Goal: Find specific page/section: Find specific page/section

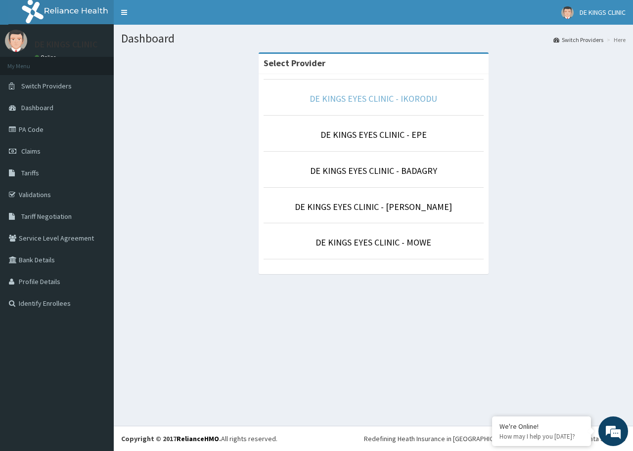
click at [370, 96] on link "DE KINGS EYES CLINIC - IKORODU" at bounding box center [372, 98] width 127 height 11
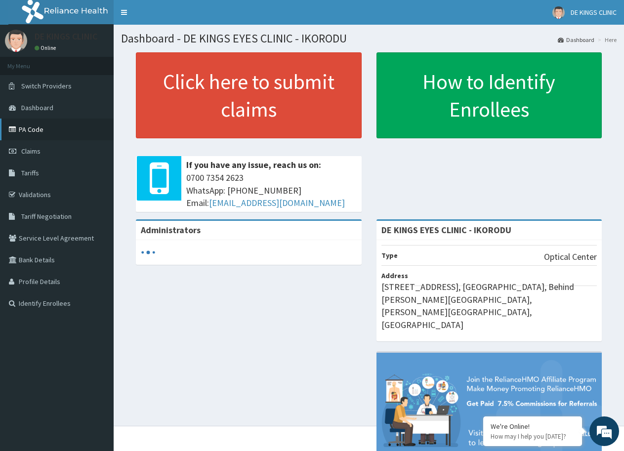
click at [35, 127] on link "PA Code" at bounding box center [57, 130] width 114 height 22
